Goal: Participate in discussion: Engage in conversation with other users on a specific topic

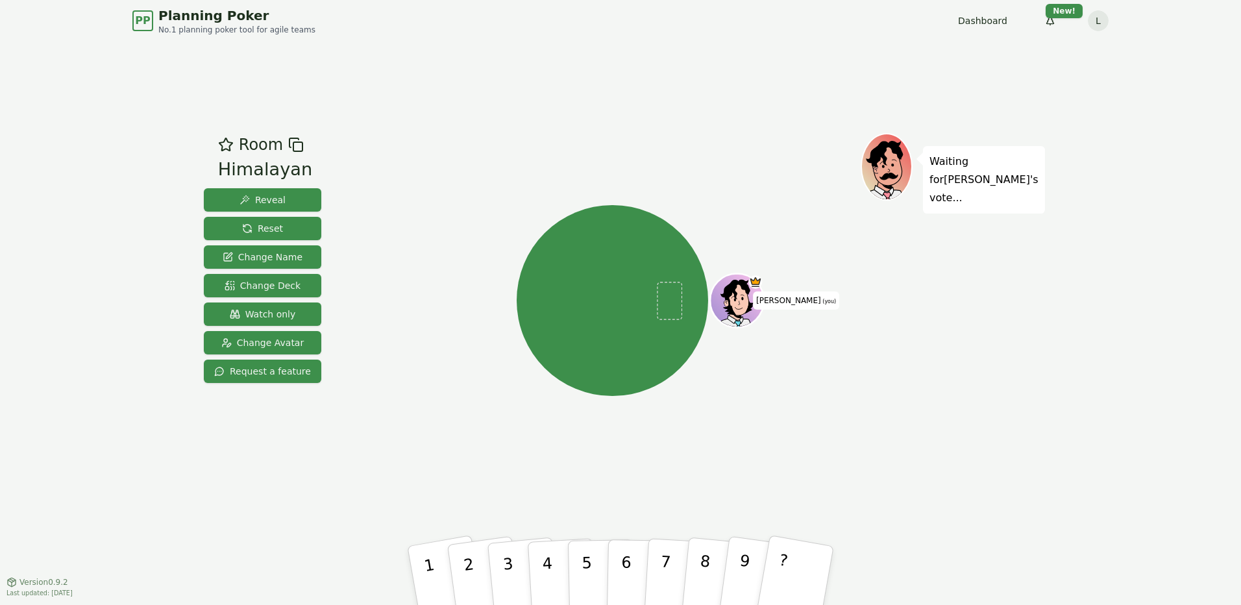
click at [1032, 341] on div "Waiting for Lokesh 's vote..." at bounding box center [952, 311] width 182 height 357
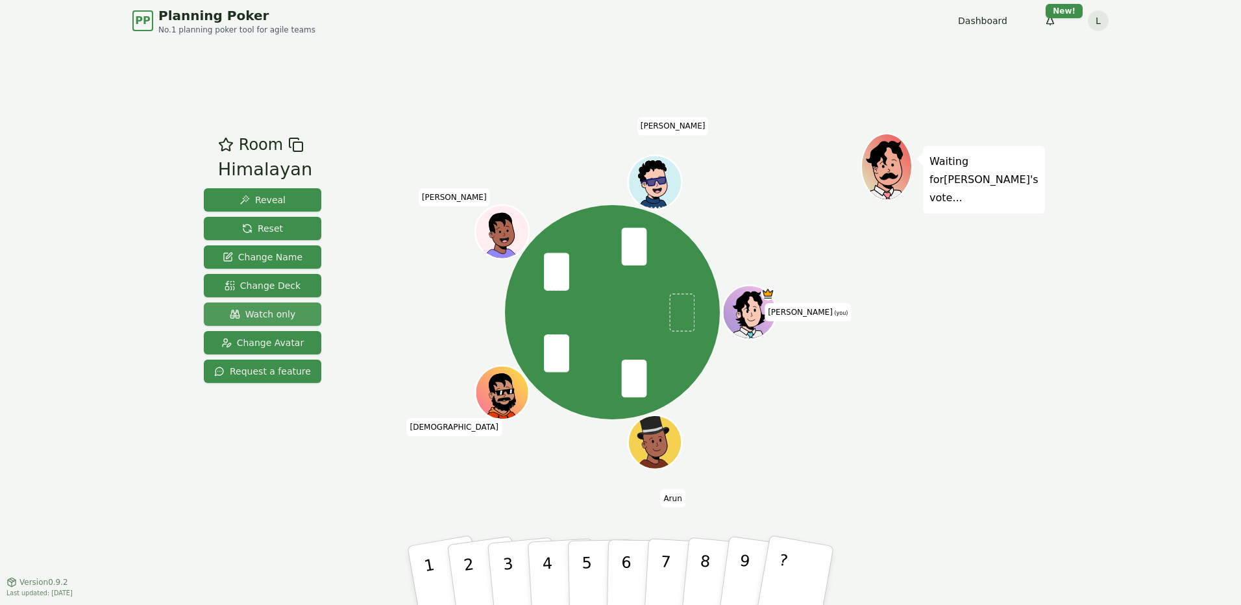
click at [253, 312] on span "Watch only" at bounding box center [263, 314] width 66 height 13
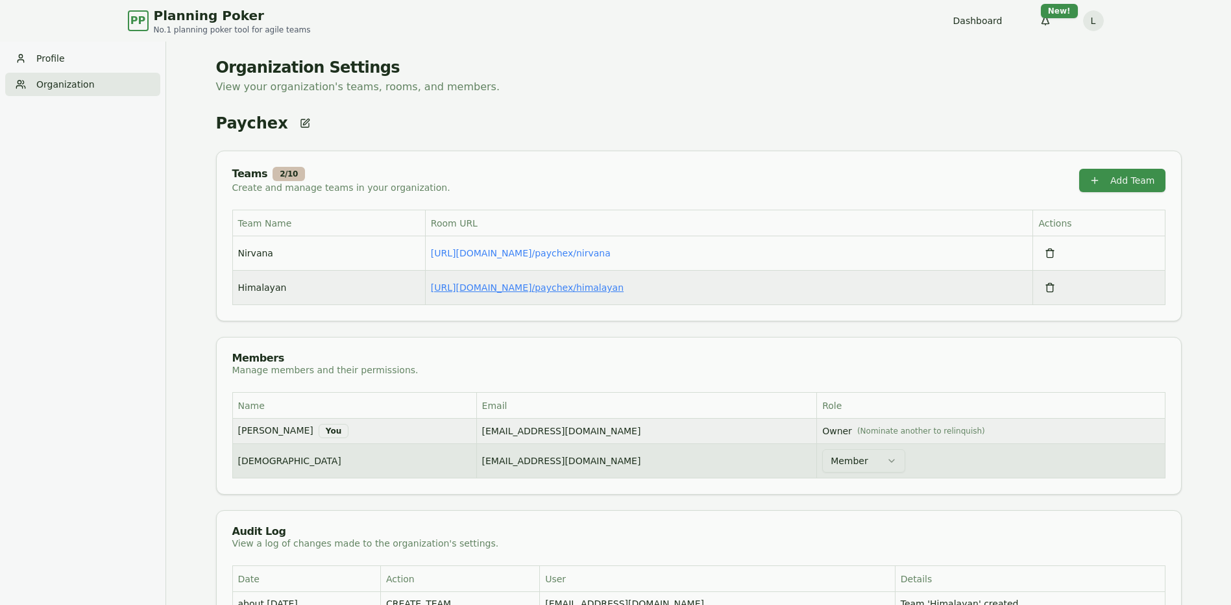
click at [569, 288] on link "https://planning-poker.com / paychex/himalayan" at bounding box center [527, 287] width 193 height 10
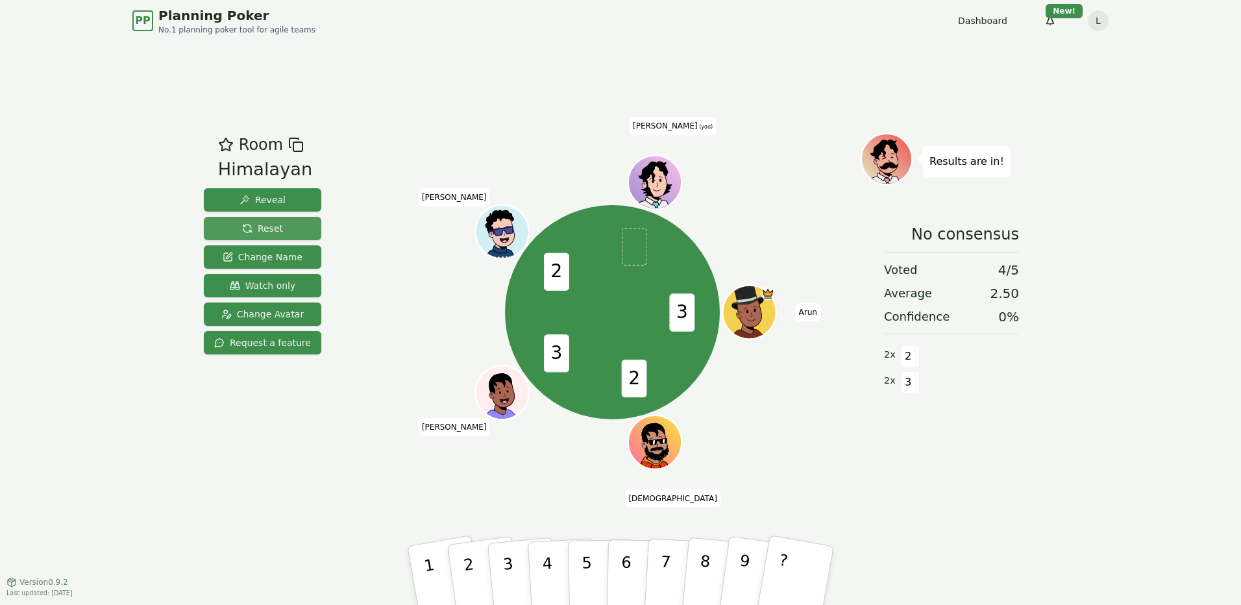
click at [254, 230] on span "Reset" at bounding box center [262, 228] width 41 height 13
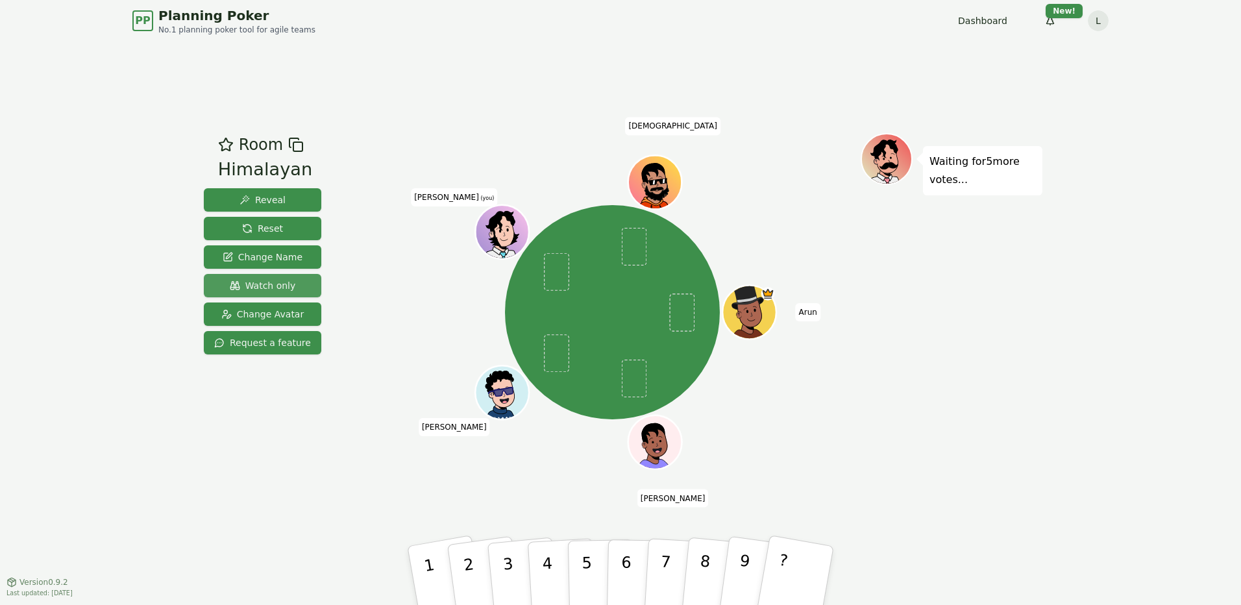
click at [268, 284] on span "Watch only" at bounding box center [263, 285] width 66 height 13
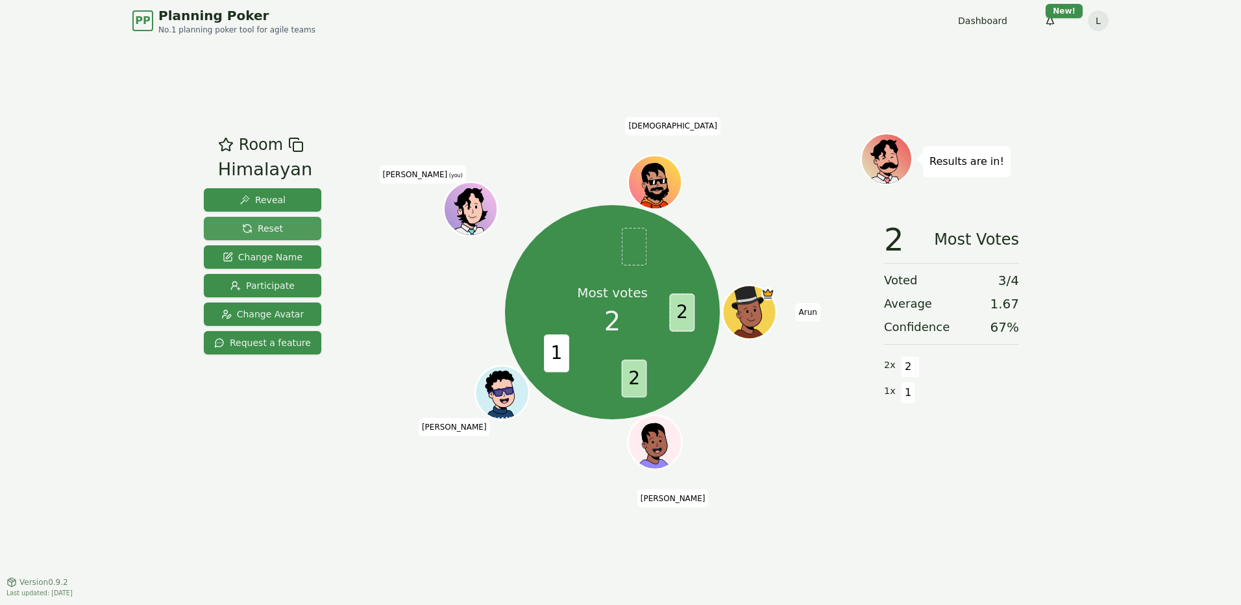
click at [262, 227] on span "Reset" at bounding box center [262, 228] width 41 height 13
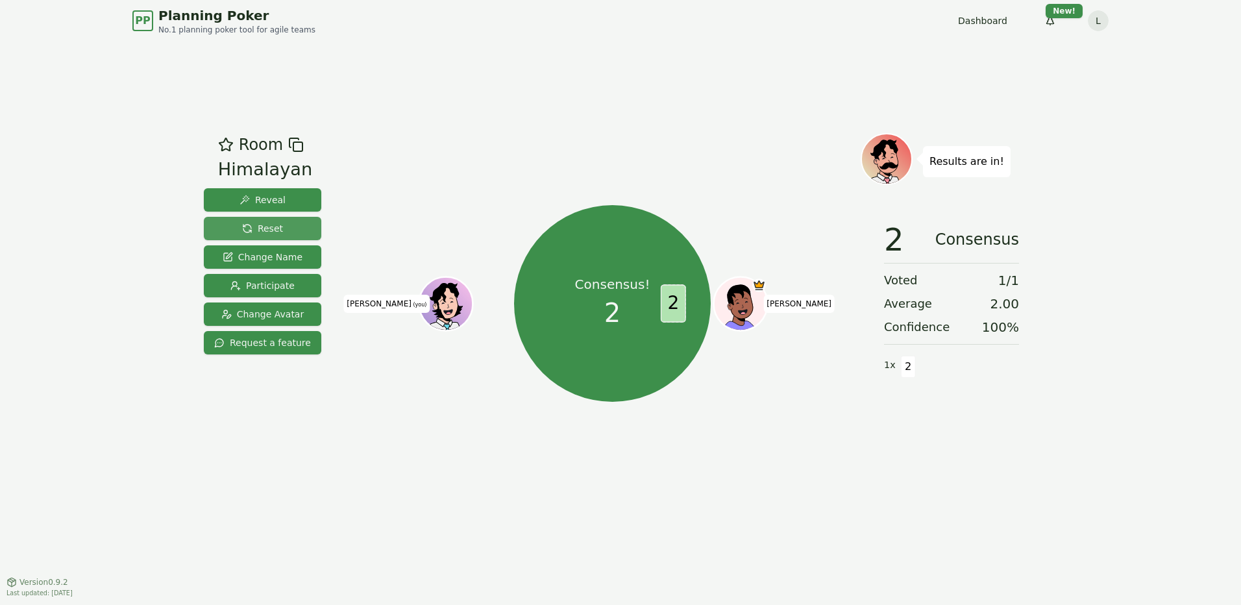
click at [268, 224] on span "Reset" at bounding box center [262, 228] width 41 height 13
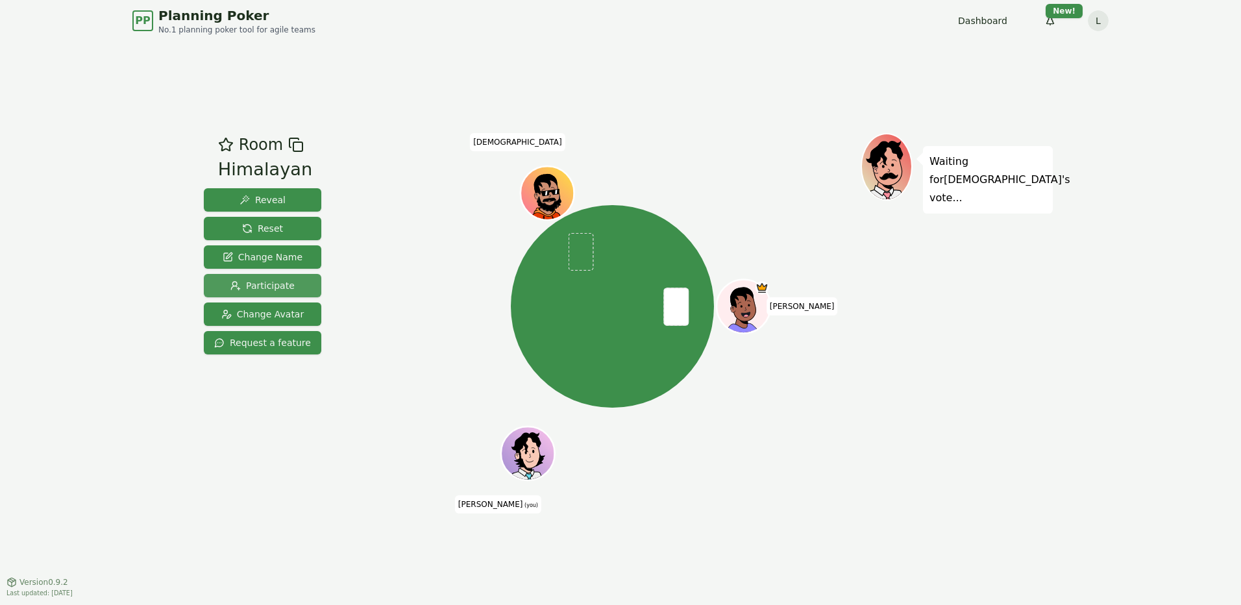
click at [280, 290] on span "Participate" at bounding box center [262, 285] width 64 height 13
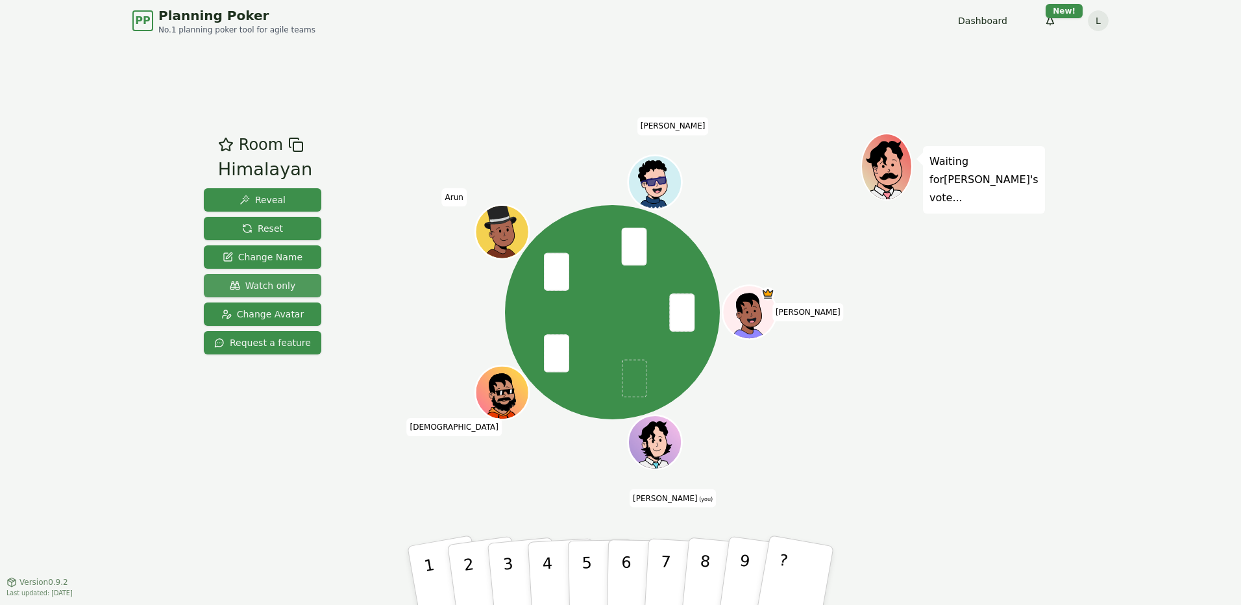
click at [251, 284] on span "Watch only" at bounding box center [263, 285] width 66 height 13
